Goal: Transaction & Acquisition: Purchase product/service

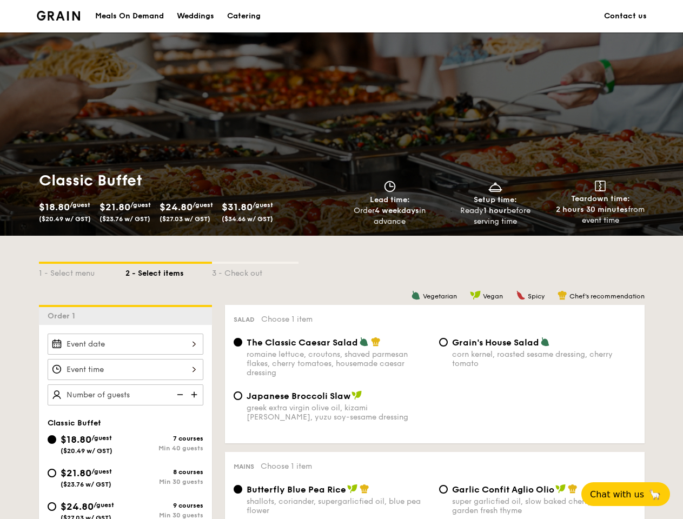
click at [341, 260] on div "1 - Select menu 2 - Select items 3 - Check out" at bounding box center [342, 270] width 606 height 69
click at [82, 270] on div "1 - Select menu" at bounding box center [82, 271] width 87 height 15
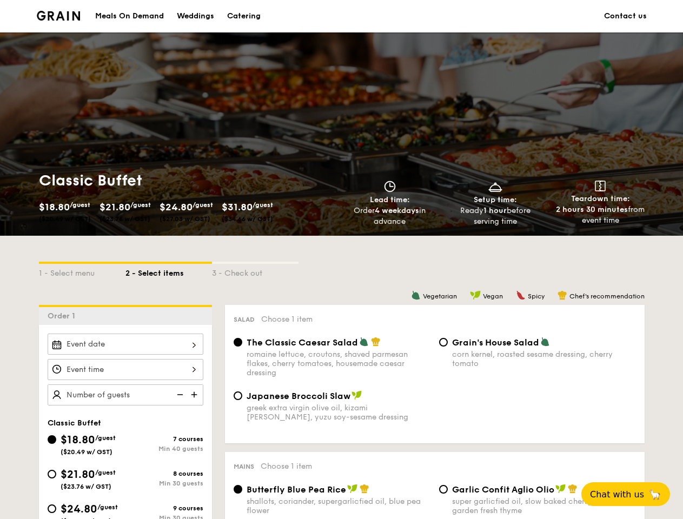
click at [169, 270] on div "2 - Select items" at bounding box center [168, 271] width 87 height 15
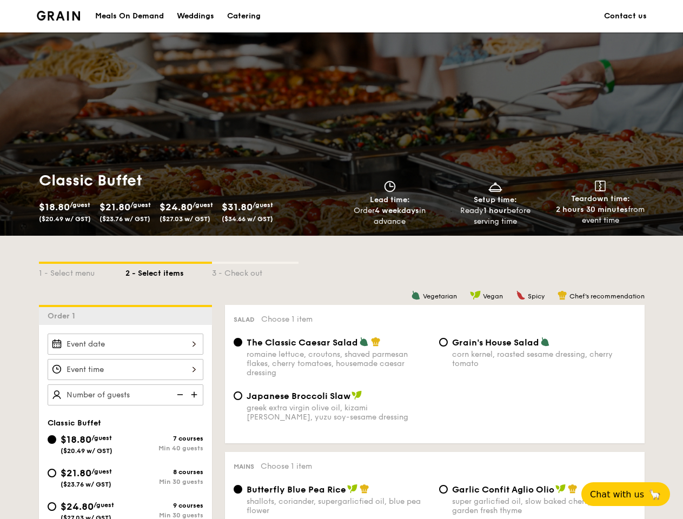
click at [255, 270] on div "3 - Check out" at bounding box center [255, 271] width 87 height 15
click at [125, 315] on div "Order 1" at bounding box center [125, 315] width 173 height 20
click at [125, 344] on div at bounding box center [126, 344] width 156 height 21
click at [125, 369] on div at bounding box center [341, 259] width 683 height 519
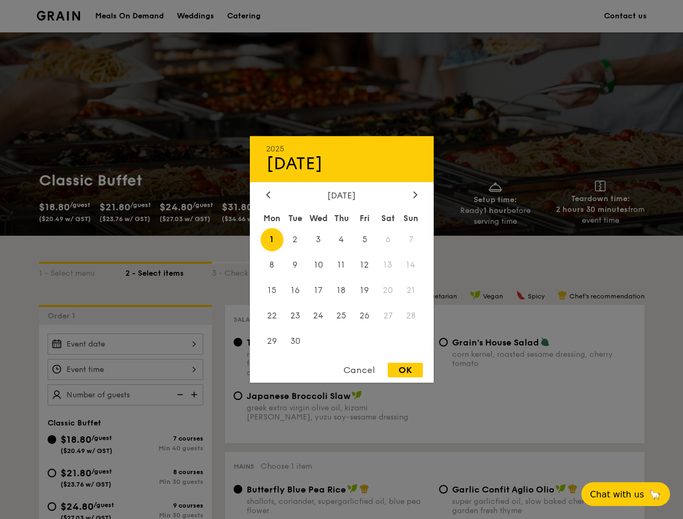
click at [195, 395] on div at bounding box center [341, 259] width 683 height 519
click at [179, 395] on div at bounding box center [341, 259] width 683 height 519
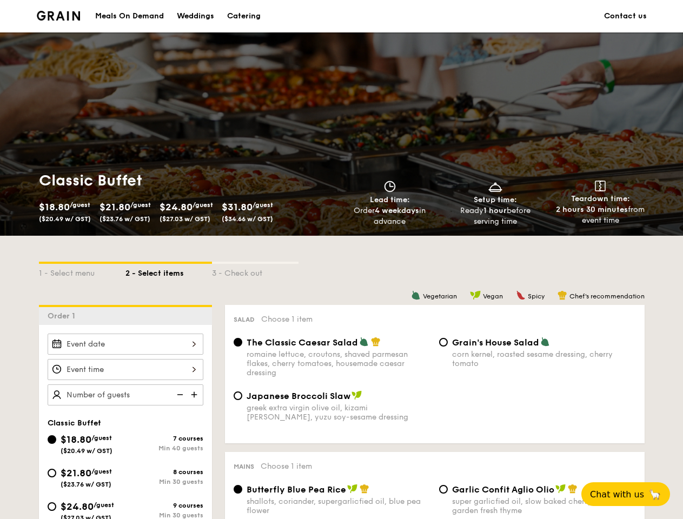
click at [632, 494] on span "Chat with us" at bounding box center [617, 494] width 54 height 10
